Goal: Transaction & Acquisition: Purchase product/service

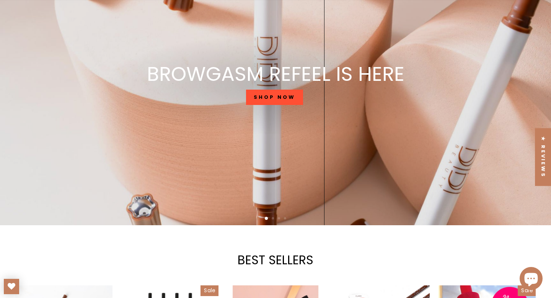
scroll to position [98, 0]
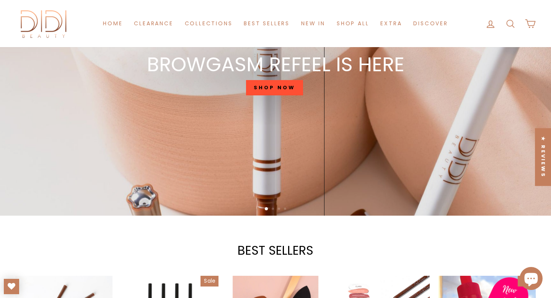
click at [285, 85] on link "SHOP NOW" at bounding box center [274, 87] width 57 height 15
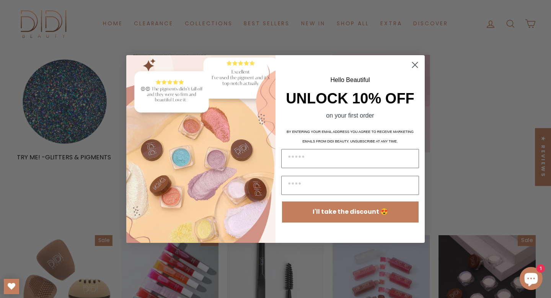
scroll to position [654, 0]
click at [415, 62] on circle "Close dialog" at bounding box center [415, 65] width 13 height 13
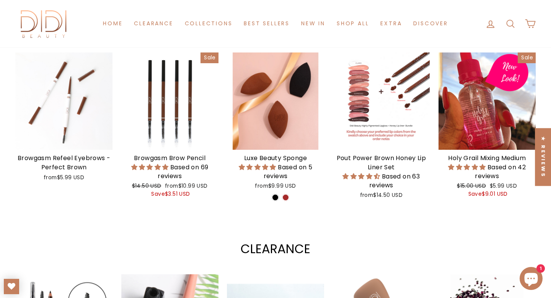
scroll to position [330, 0]
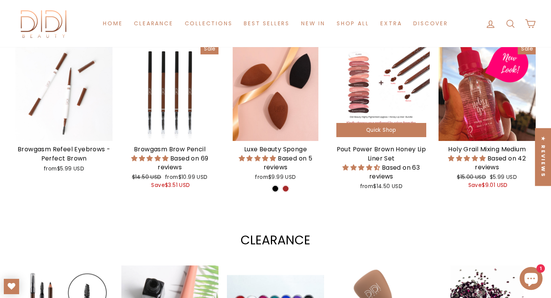
click at [388, 92] on div at bounding box center [381, 92] width 97 height 97
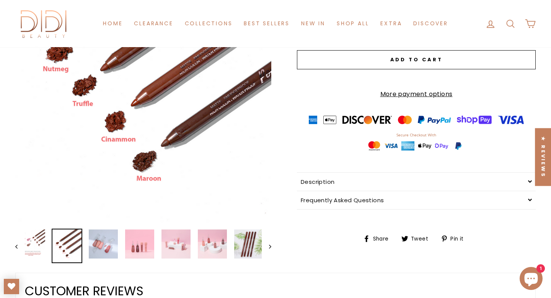
scroll to position [175, 0]
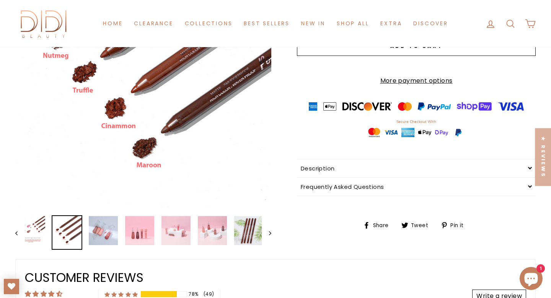
click at [539, 144] on div "★ Reviews" at bounding box center [543, 157] width 16 height 58
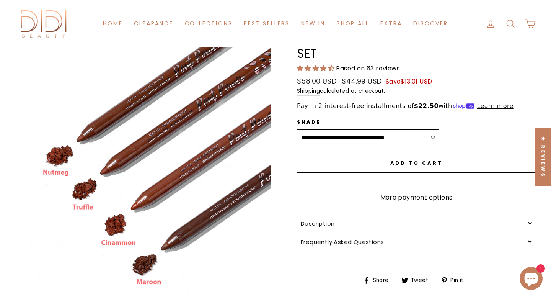
scroll to position [56, 0]
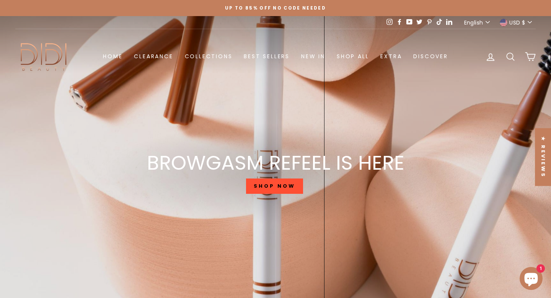
click at [510, 23] on span "USD $" at bounding box center [518, 22] width 16 height 8
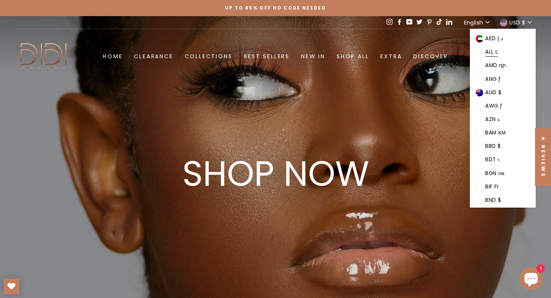
click at [498, 49] on span "ALL L" at bounding box center [492, 52] width 13 height 9
click at [484, 53] on span at bounding box center [480, 53] width 8 height 8
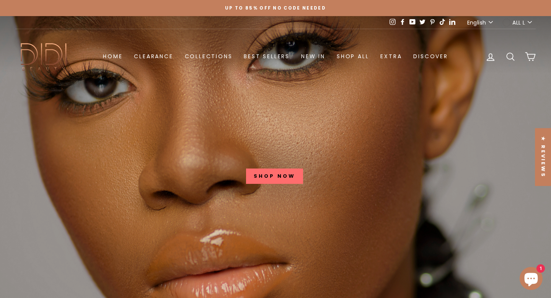
click at [516, 20] on span "ALL L" at bounding box center [519, 22] width 13 height 8
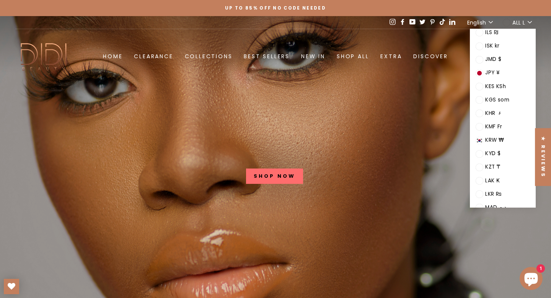
scroll to position [577, 0]
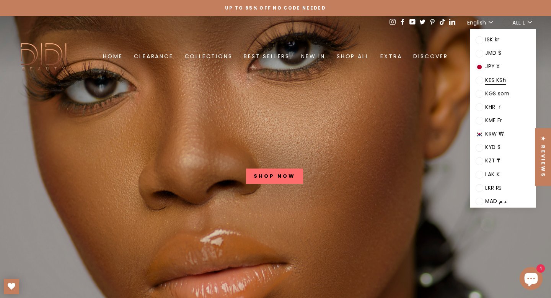
click at [506, 85] on span "KES KSh" at bounding box center [496, 80] width 21 height 9
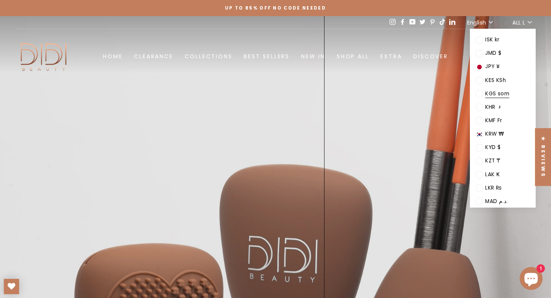
click at [484, 98] on span at bounding box center [480, 94] width 8 height 8
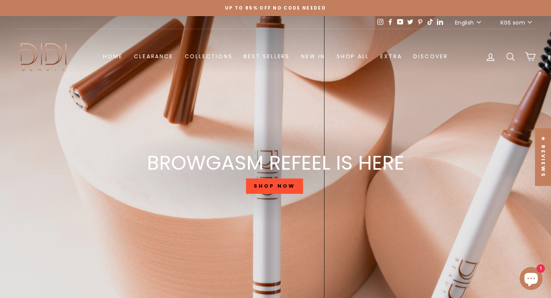
click at [504, 24] on span "KGS som" at bounding box center [513, 22] width 25 height 8
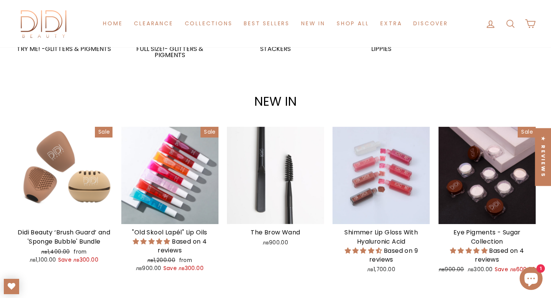
scroll to position [763, 0]
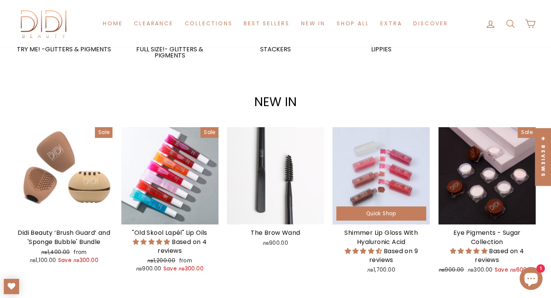
click at [383, 160] on div at bounding box center [381, 175] width 97 height 97
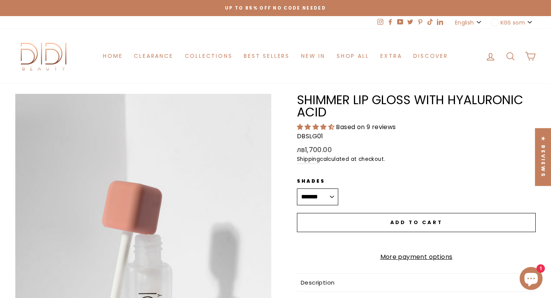
click at [336, 200] on select "**********" at bounding box center [317, 196] width 41 height 17
click at [297, 188] on select "**********" at bounding box center [317, 196] width 41 height 17
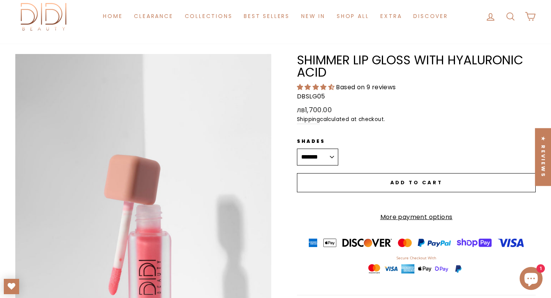
click at [326, 152] on select "**********" at bounding box center [317, 157] width 41 height 17
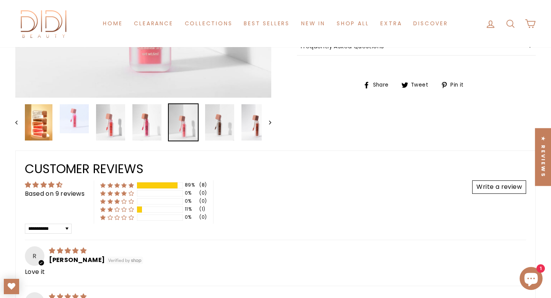
scroll to position [311, 0]
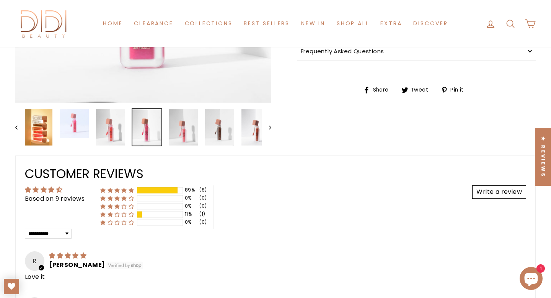
click at [151, 128] on img at bounding box center [146, 127] width 29 height 36
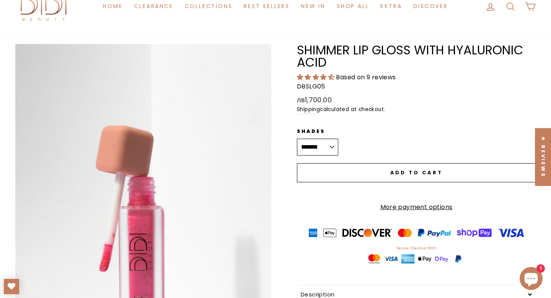
scroll to position [50, 0]
click at [319, 139] on select "**********" at bounding box center [317, 146] width 41 height 17
select select "*******"
click at [297, 138] on select "**********" at bounding box center [317, 146] width 41 height 17
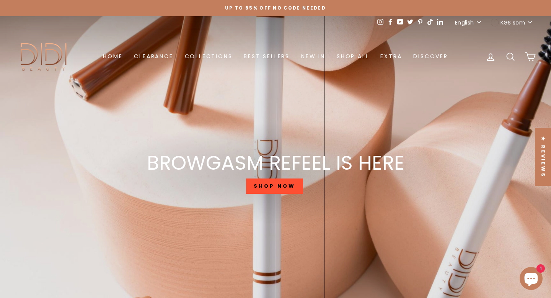
click at [520, 21] on span "KGS som" at bounding box center [513, 22] width 25 height 8
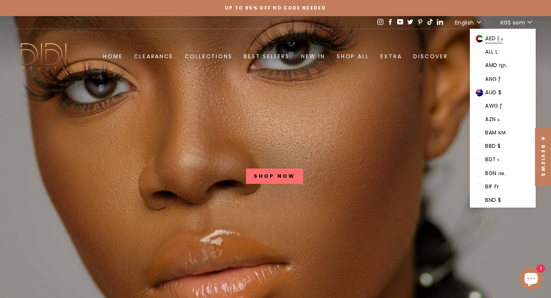
click at [503, 41] on span "AED د.إ" at bounding box center [495, 38] width 18 height 9
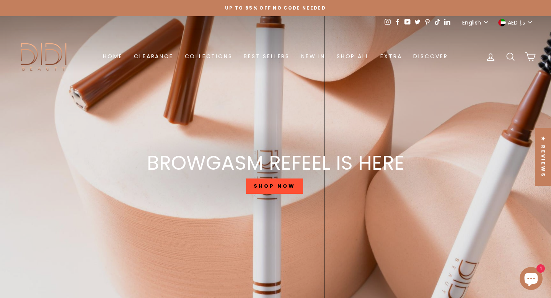
click at [519, 23] on span "AED د.إ" at bounding box center [516, 22] width 17 height 8
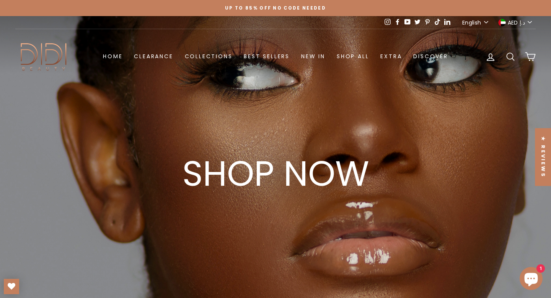
click at [393, 154] on link at bounding box center [275, 165] width 551 height 298
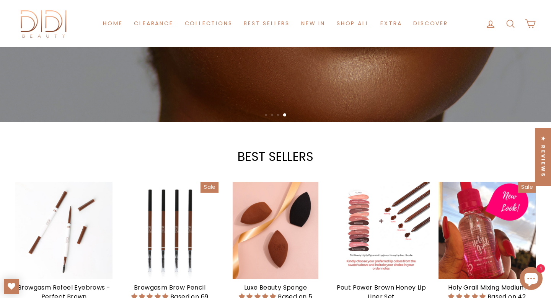
scroll to position [348, 0]
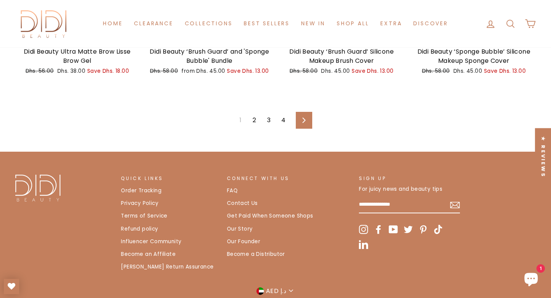
scroll to position [1336, 0]
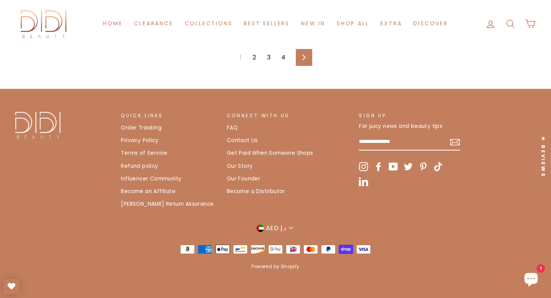
click at [281, 229] on span "AED د.إ" at bounding box center [276, 228] width 20 height 10
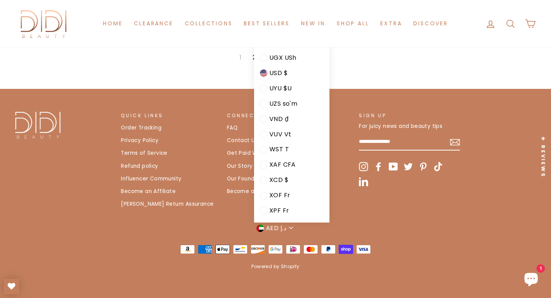
scroll to position [1407, 0]
click at [276, 197] on span "XOF Fr" at bounding box center [280, 195] width 21 height 10
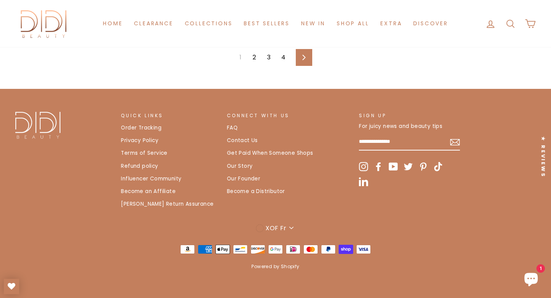
scroll to position [1327, 0]
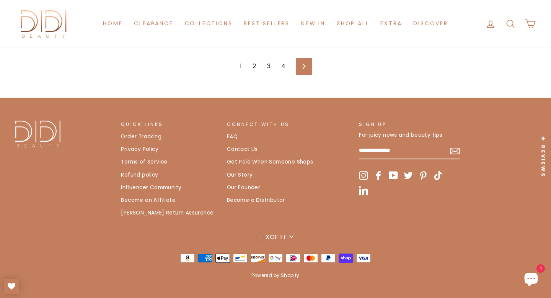
click at [283, 231] on button "XOF Fr" at bounding box center [275, 236] width 43 height 11
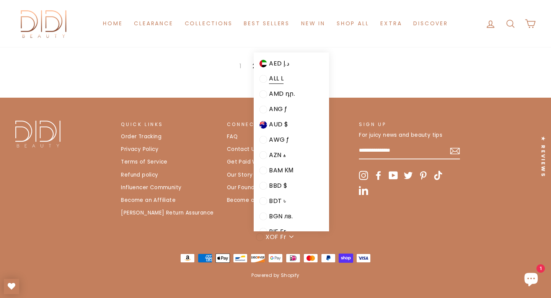
click at [265, 78] on span at bounding box center [264, 79] width 8 height 8
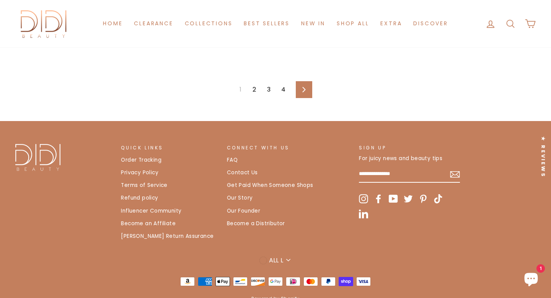
scroll to position [1367, 0]
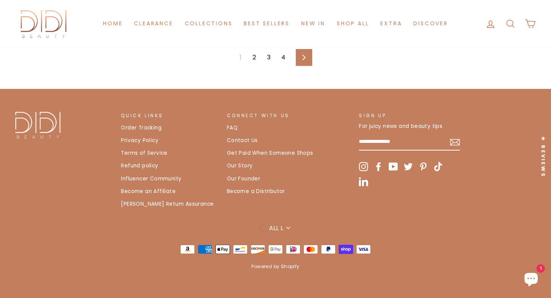
click at [283, 228] on span "ALL L" at bounding box center [276, 228] width 15 height 10
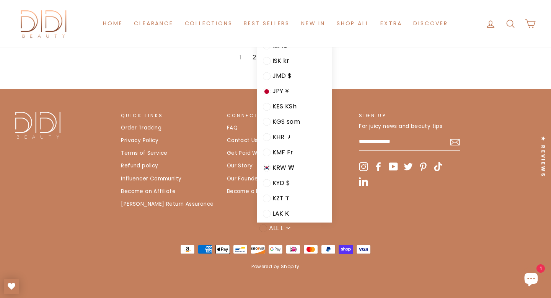
scroll to position [543, 0]
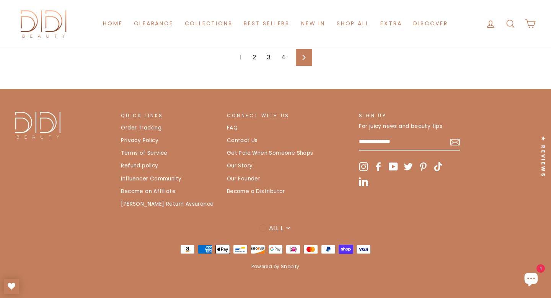
click at [424, 64] on div "1 2 3 4 Next" at bounding box center [275, 57] width 521 height 63
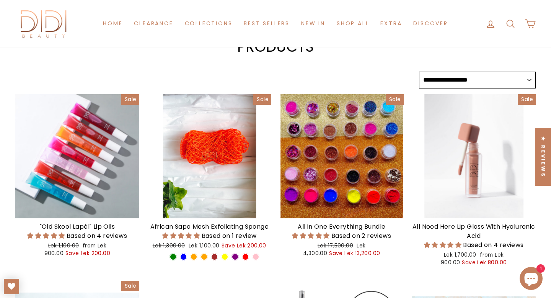
scroll to position [0, 0]
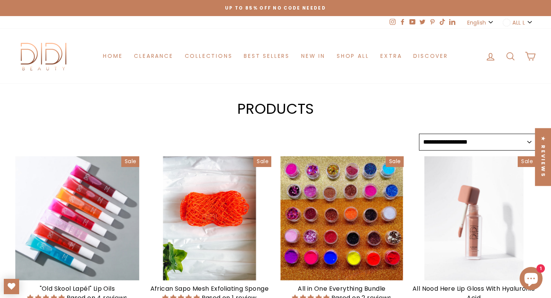
click at [324, 7] on div "Up to 85% off NO CODE NEEDED" at bounding box center [275, 8] width 521 height 8
click at [481, 17] on button "English" at bounding box center [481, 22] width 32 height 13
click at [511, 24] on button "ALL L" at bounding box center [518, 22] width 35 height 13
